Goal: Find specific page/section: Find specific page/section

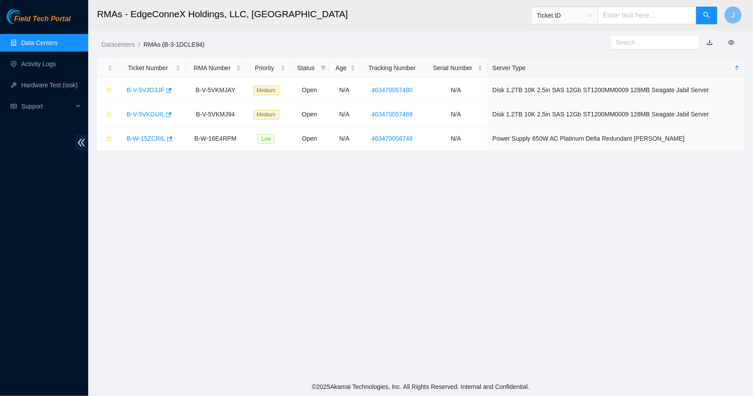
click at [57, 42] on link "Data Centers" at bounding box center [39, 42] width 36 height 7
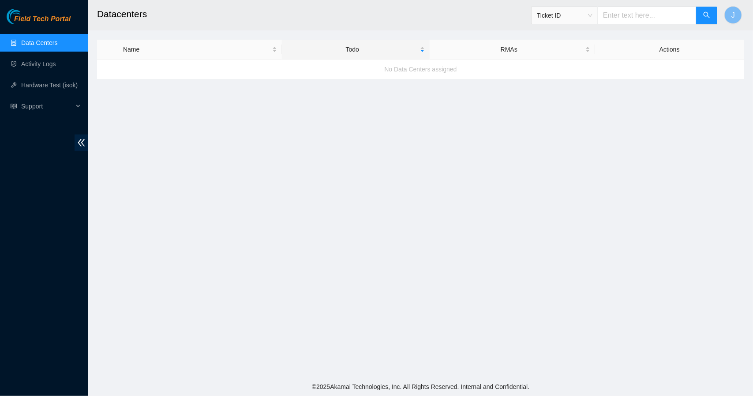
click at [57, 42] on link "Data Centers" at bounding box center [39, 42] width 36 height 7
